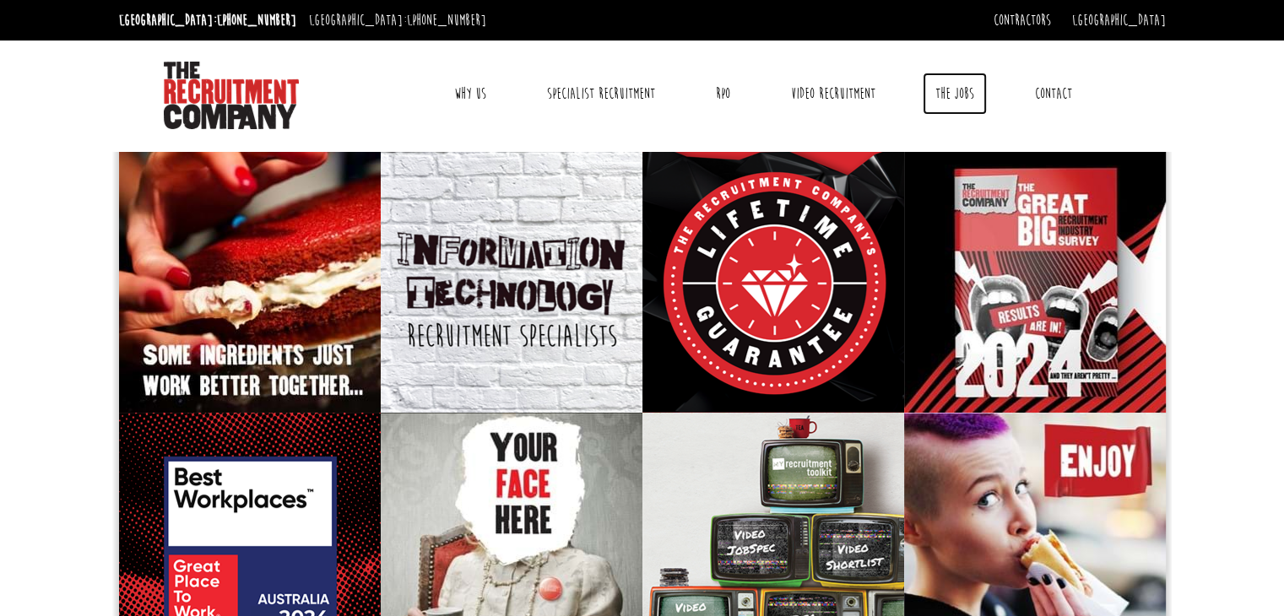
click at [940, 92] on link "The Jobs" at bounding box center [954, 94] width 64 height 42
click at [570, 89] on link "Specialist Recruitment" at bounding box center [600, 94] width 133 height 42
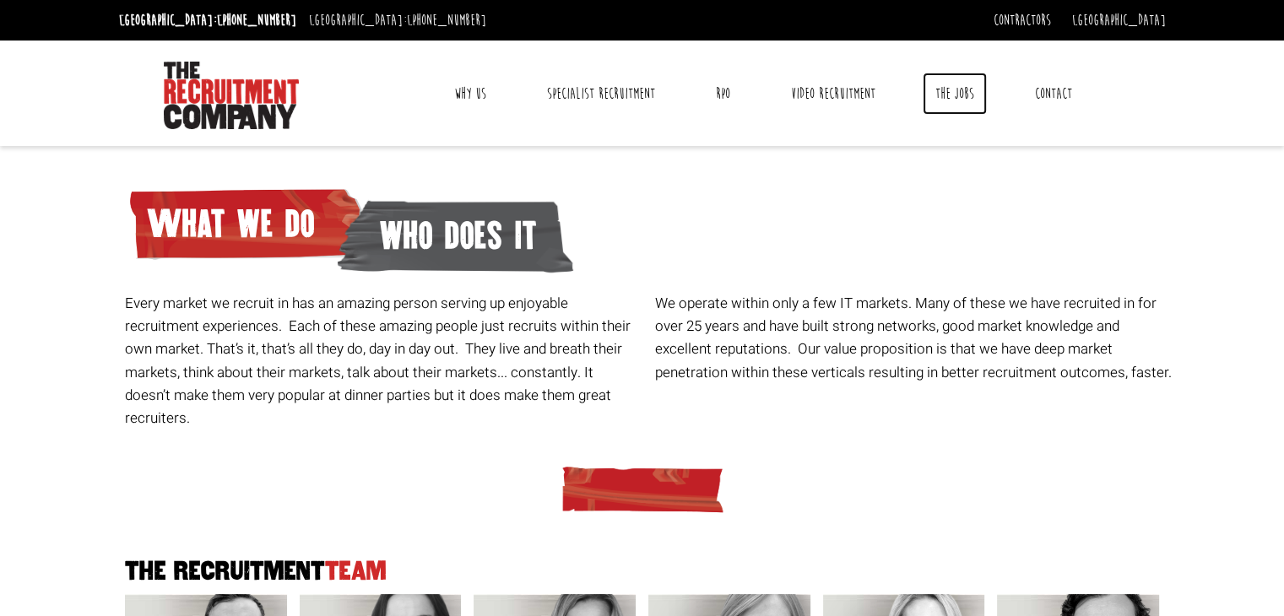
click at [946, 98] on link "The Jobs" at bounding box center [954, 94] width 64 height 42
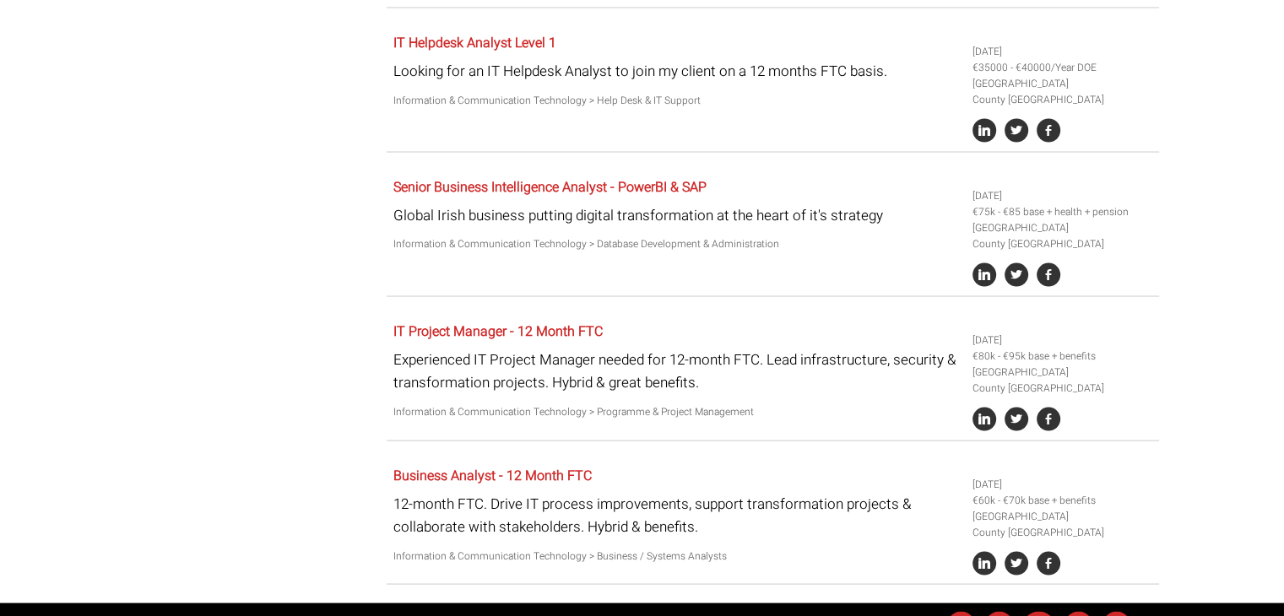
scroll to position [3204, 0]
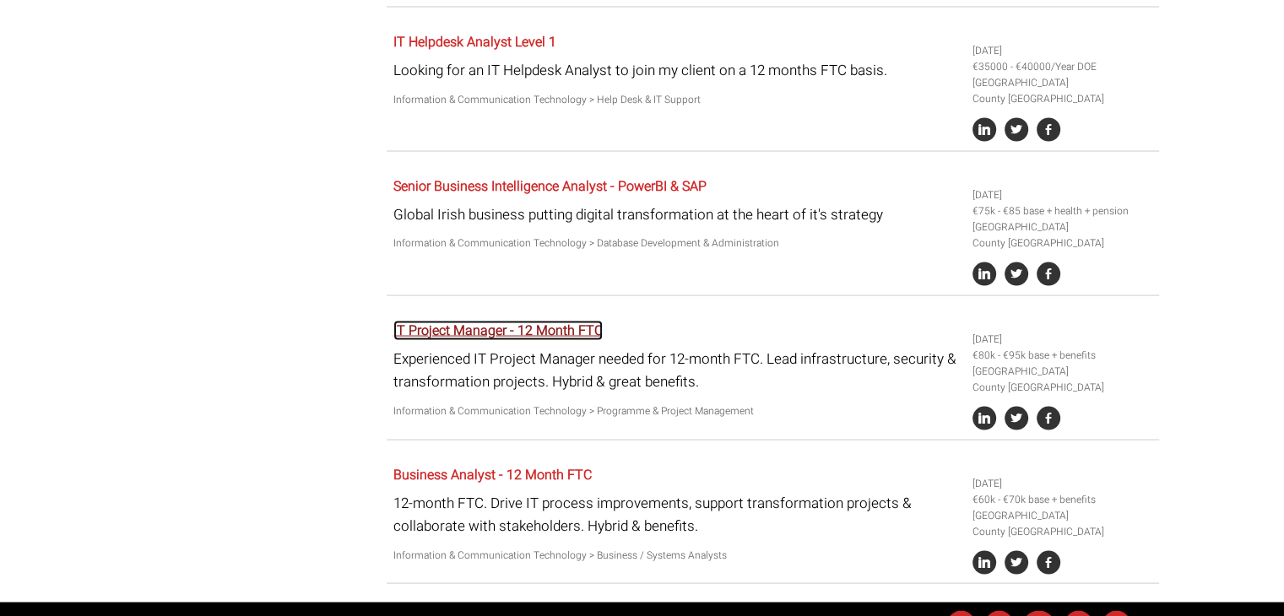
click at [547, 320] on link "IT Project Manager - 12 Month FTC" at bounding box center [497, 330] width 209 height 20
